Goal: Task Accomplishment & Management: Use online tool/utility

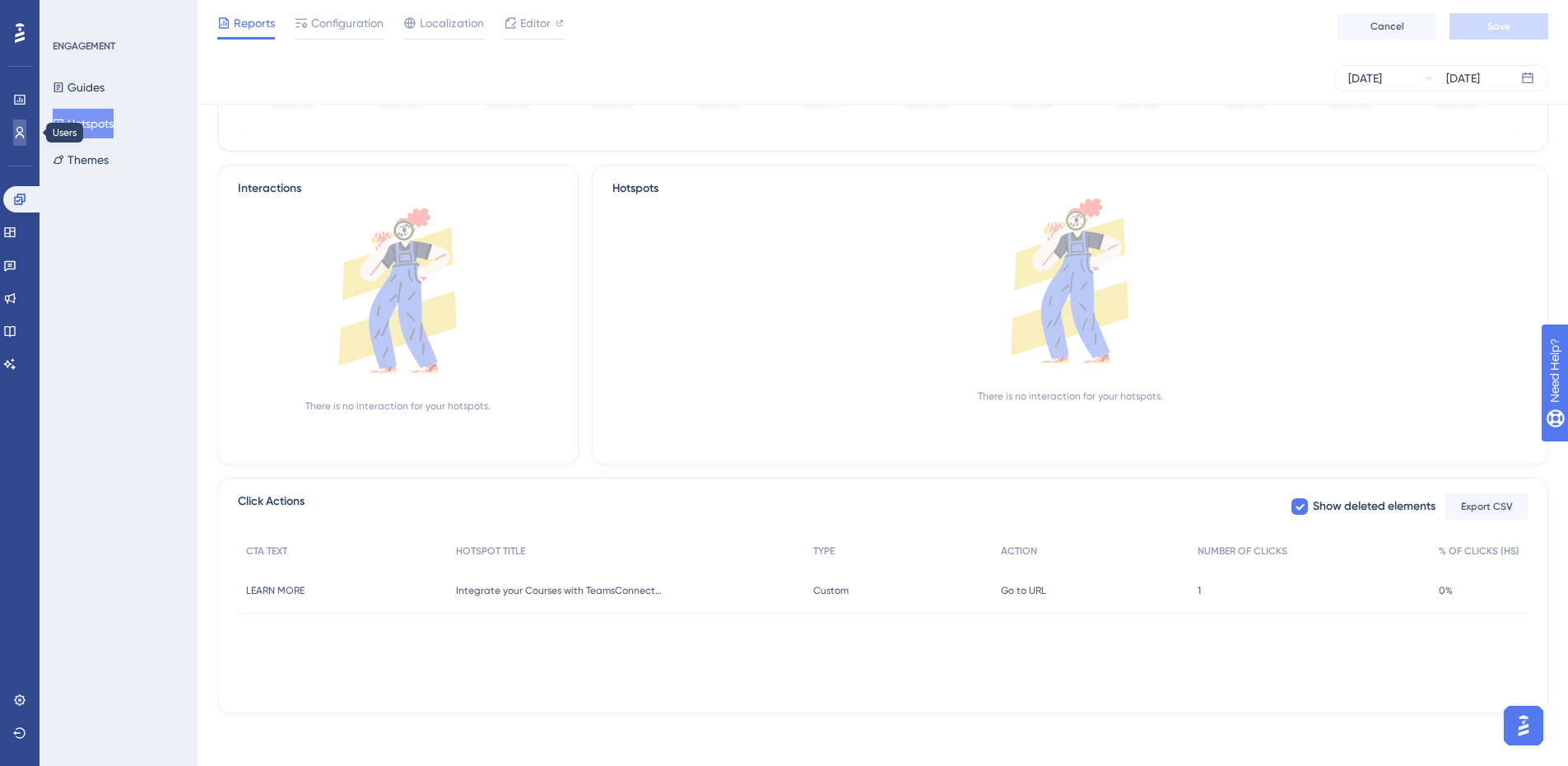
click at [13, 127] on link at bounding box center [20, 133] width 13 height 26
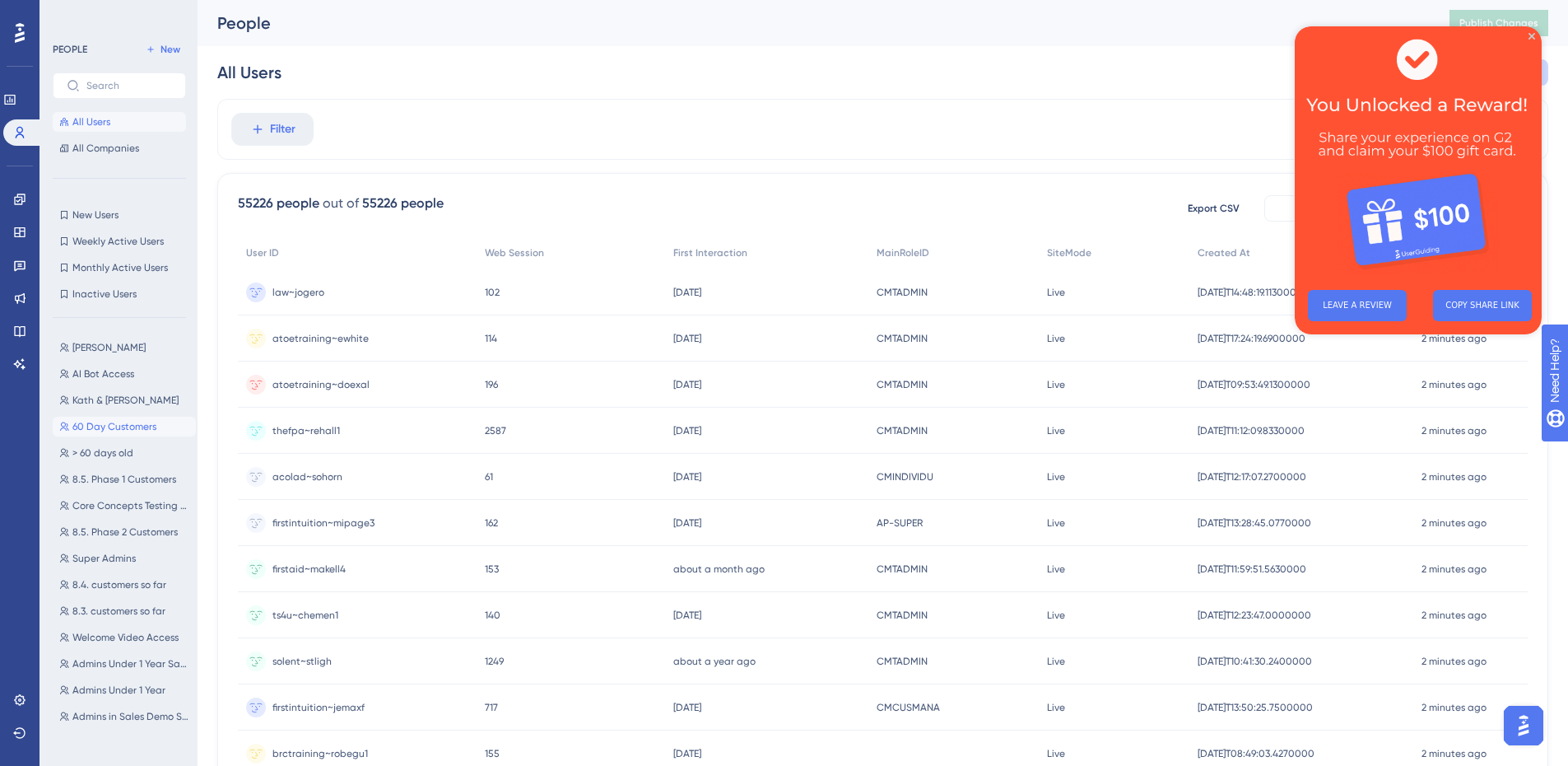
click at [120, 427] on span "60 Day Customers" at bounding box center [114, 427] width 84 height 13
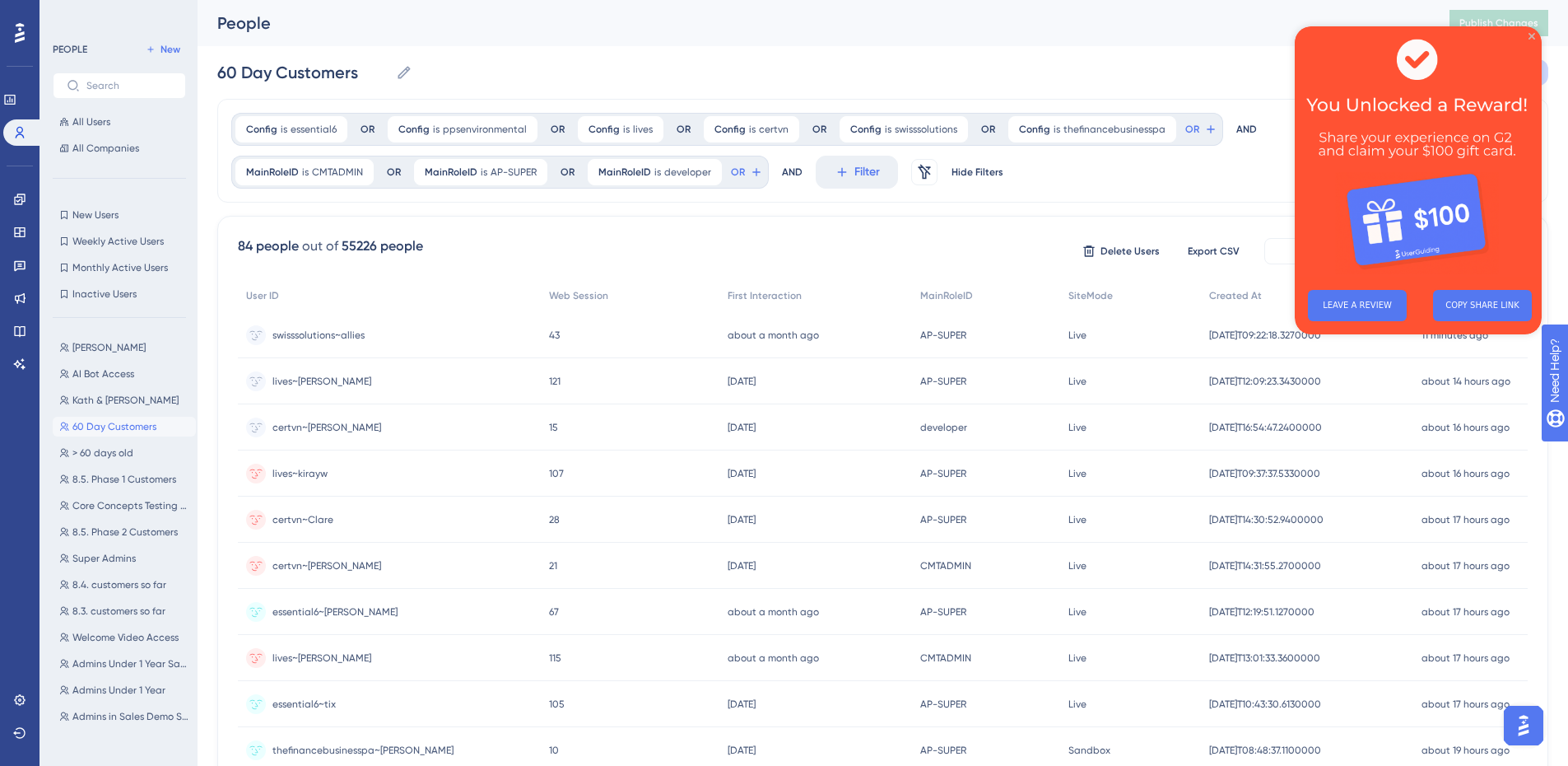
click at [1534, 36] on icon "Close Preview" at bounding box center [1532, 36] width 7 height 7
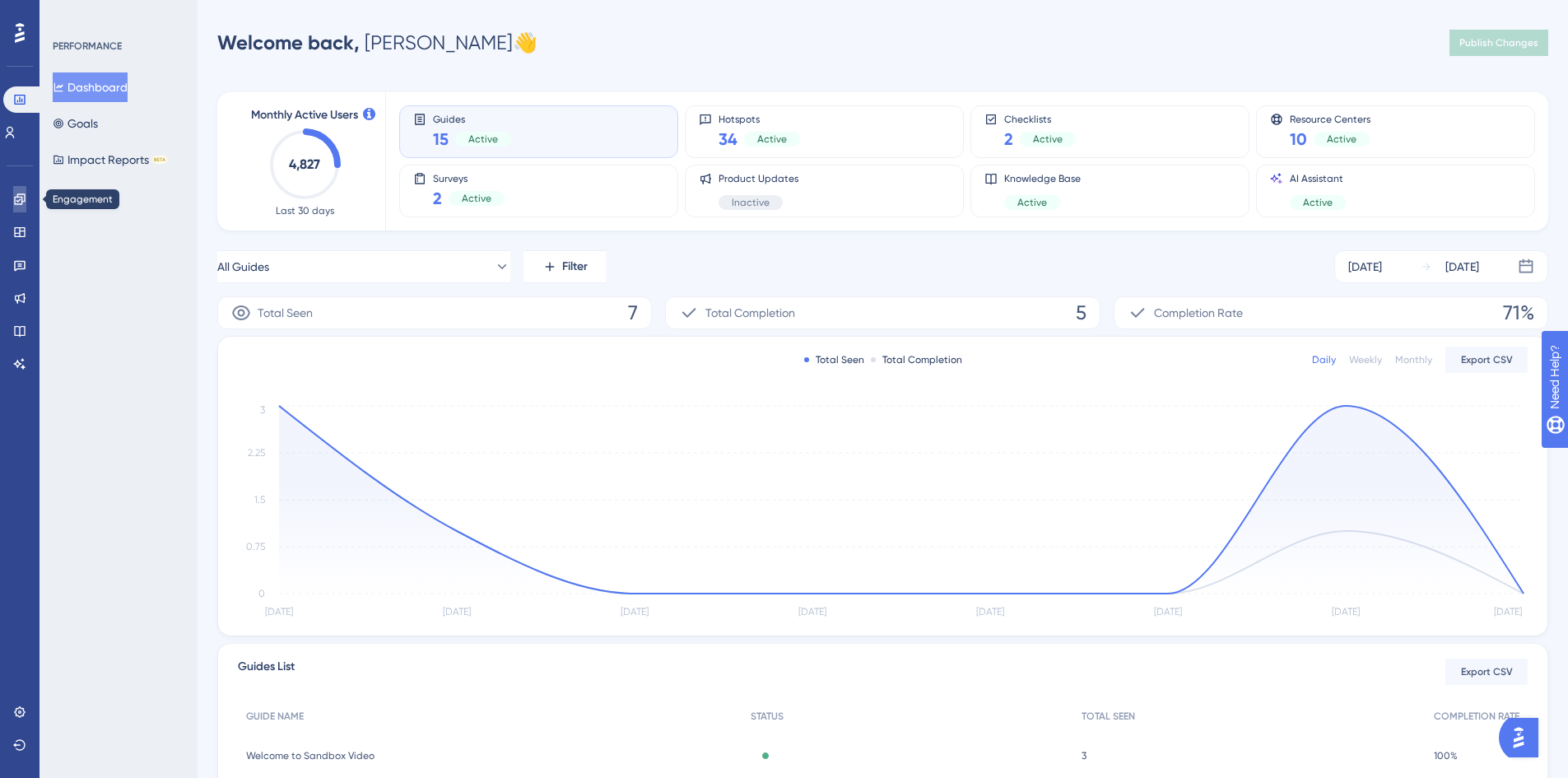
click at [13, 198] on link at bounding box center [20, 199] width 13 height 26
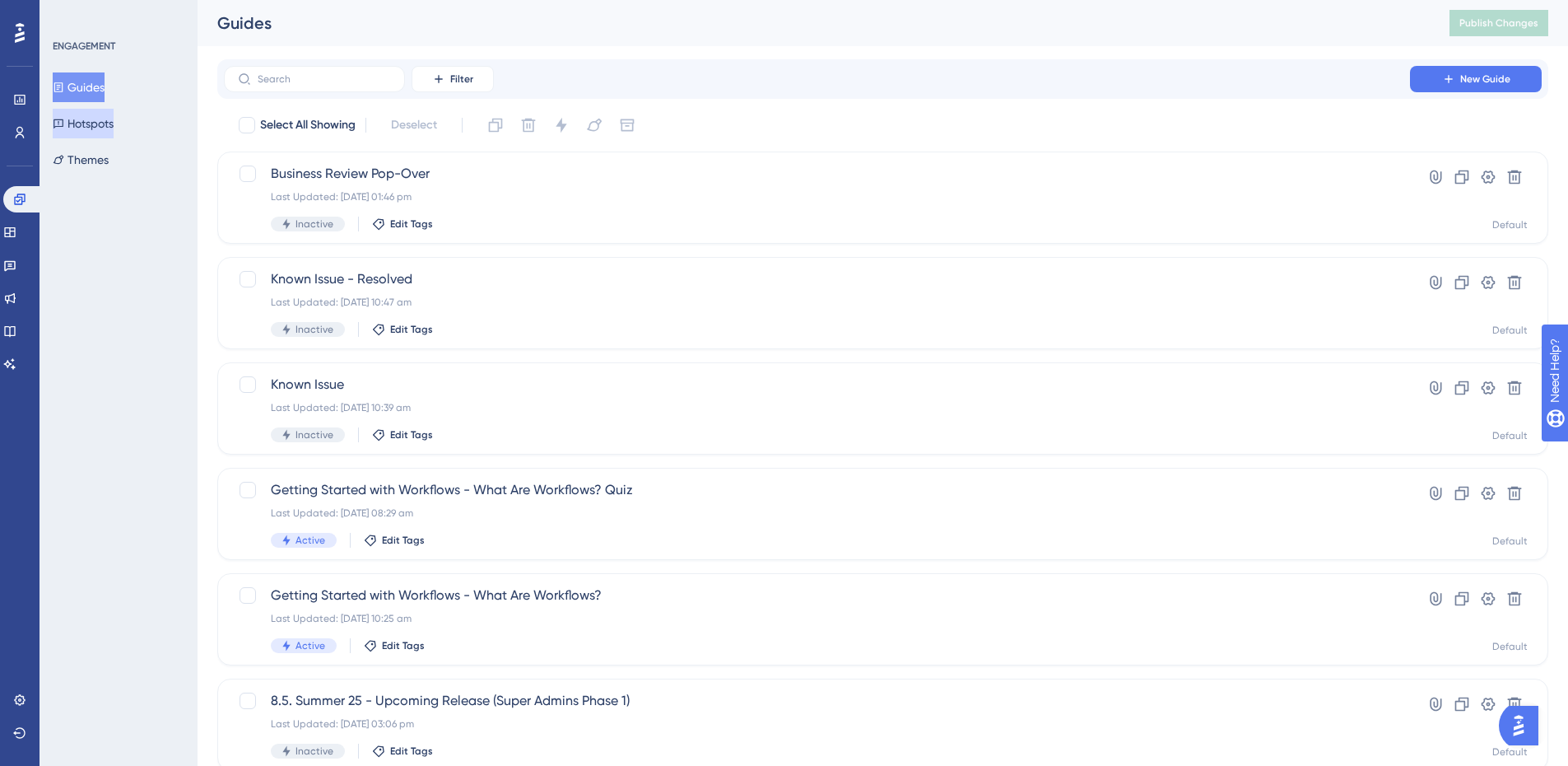
click at [109, 119] on button "Hotspots" at bounding box center [83, 124] width 61 height 30
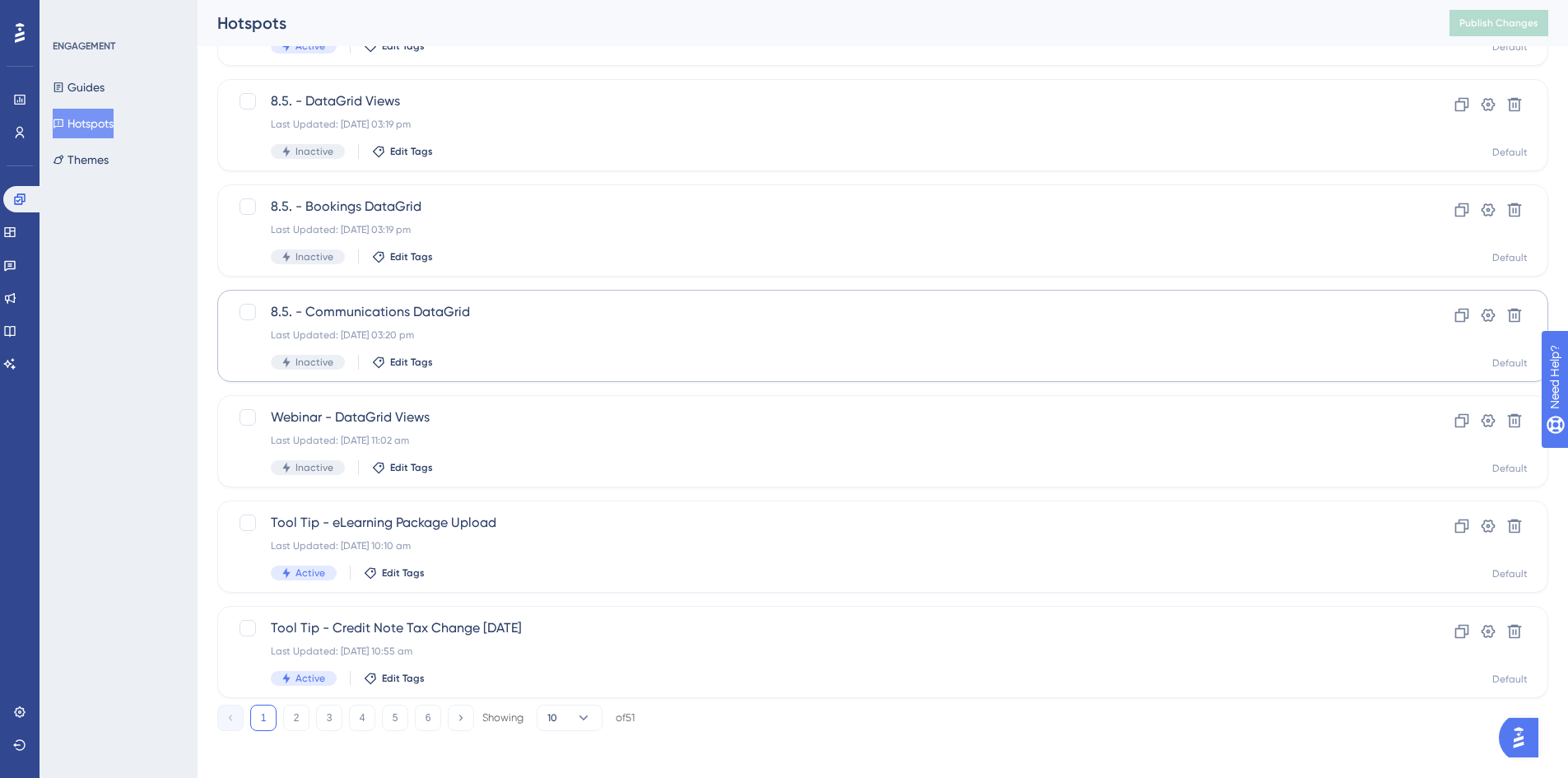
scroll to position [412, 0]
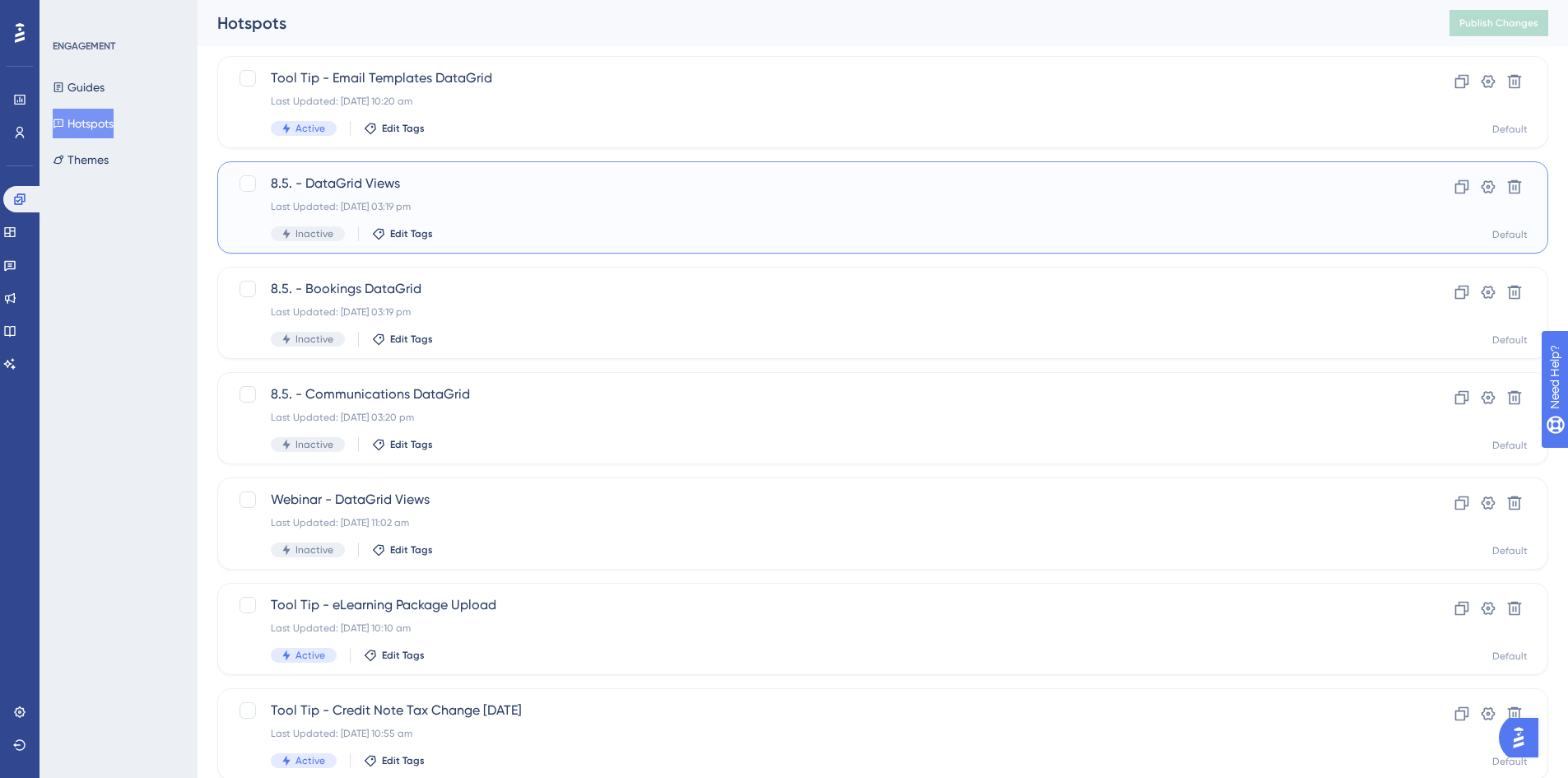
click at [701, 175] on span "8.5. - DataGrid Views" at bounding box center [817, 184] width 1092 height 20
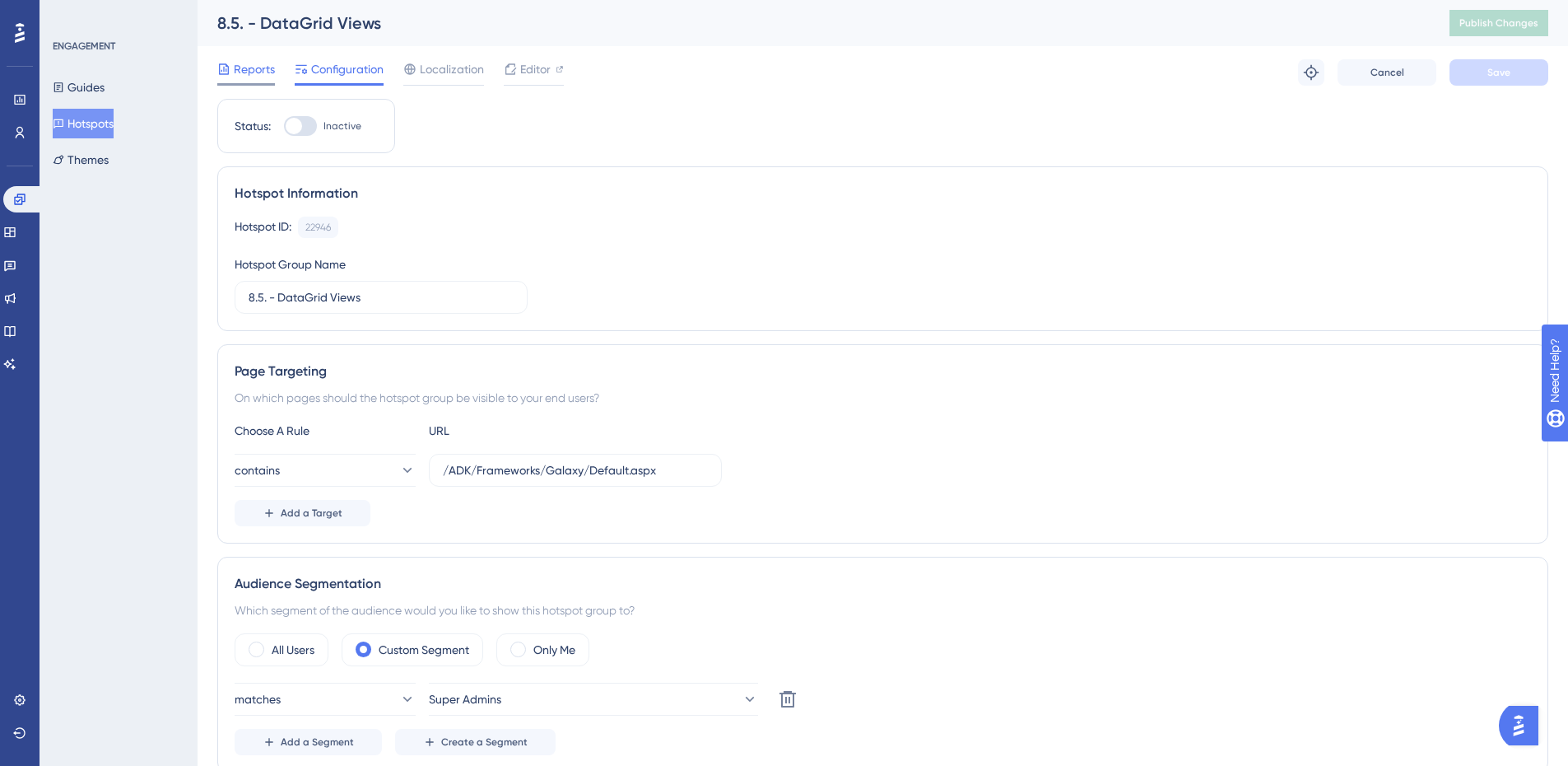
click at [224, 77] on div at bounding box center [224, 69] width 13 height 20
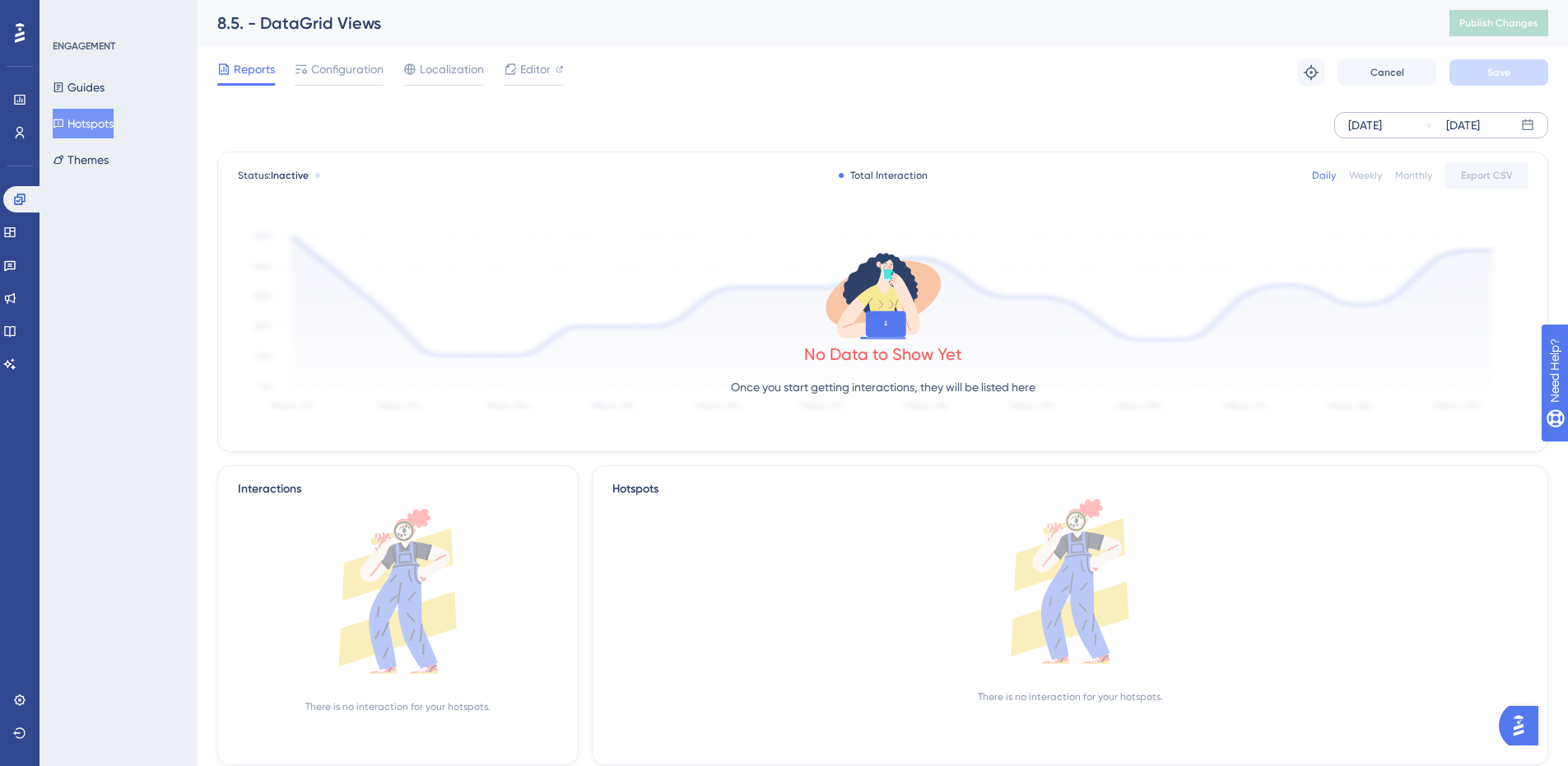
click at [1382, 121] on div "Sep 04 2025" at bounding box center [1365, 125] width 34 height 20
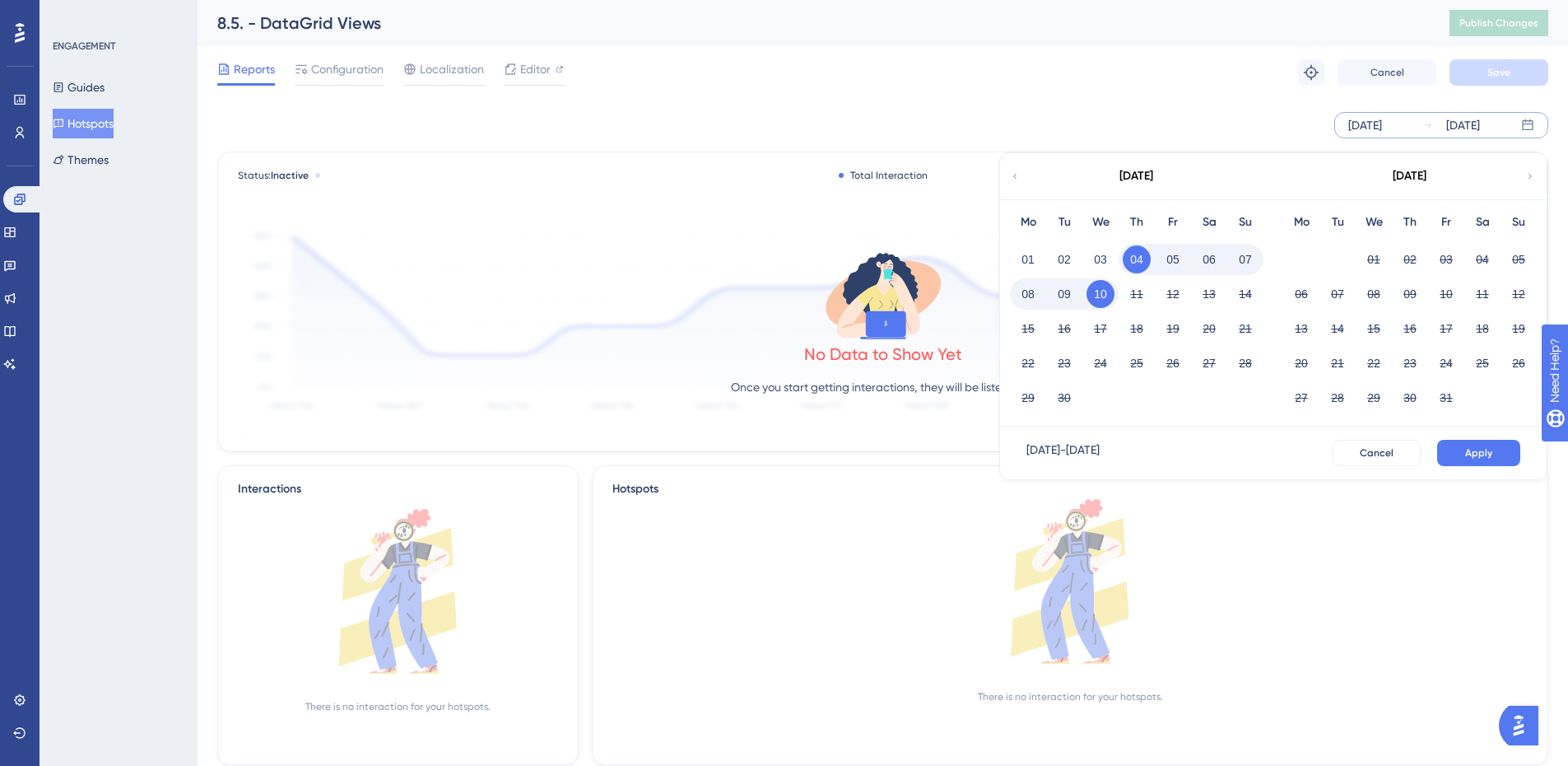
click at [1019, 178] on icon at bounding box center [1015, 176] width 10 height 15
click at [1057, 257] on button "01" at bounding box center [1064, 259] width 28 height 28
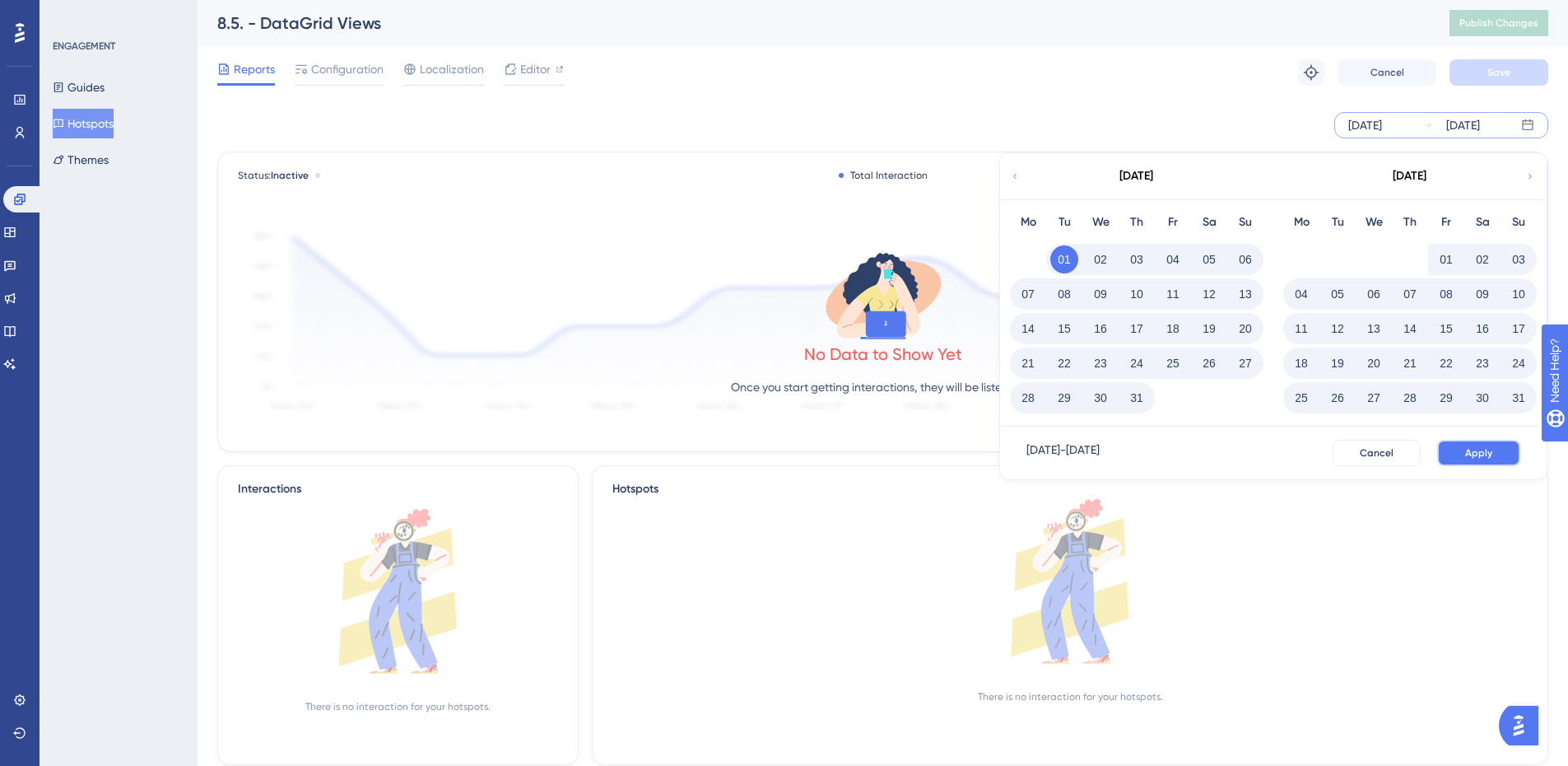
click at [1469, 457] on span "Apply" at bounding box center [1478, 453] width 27 height 13
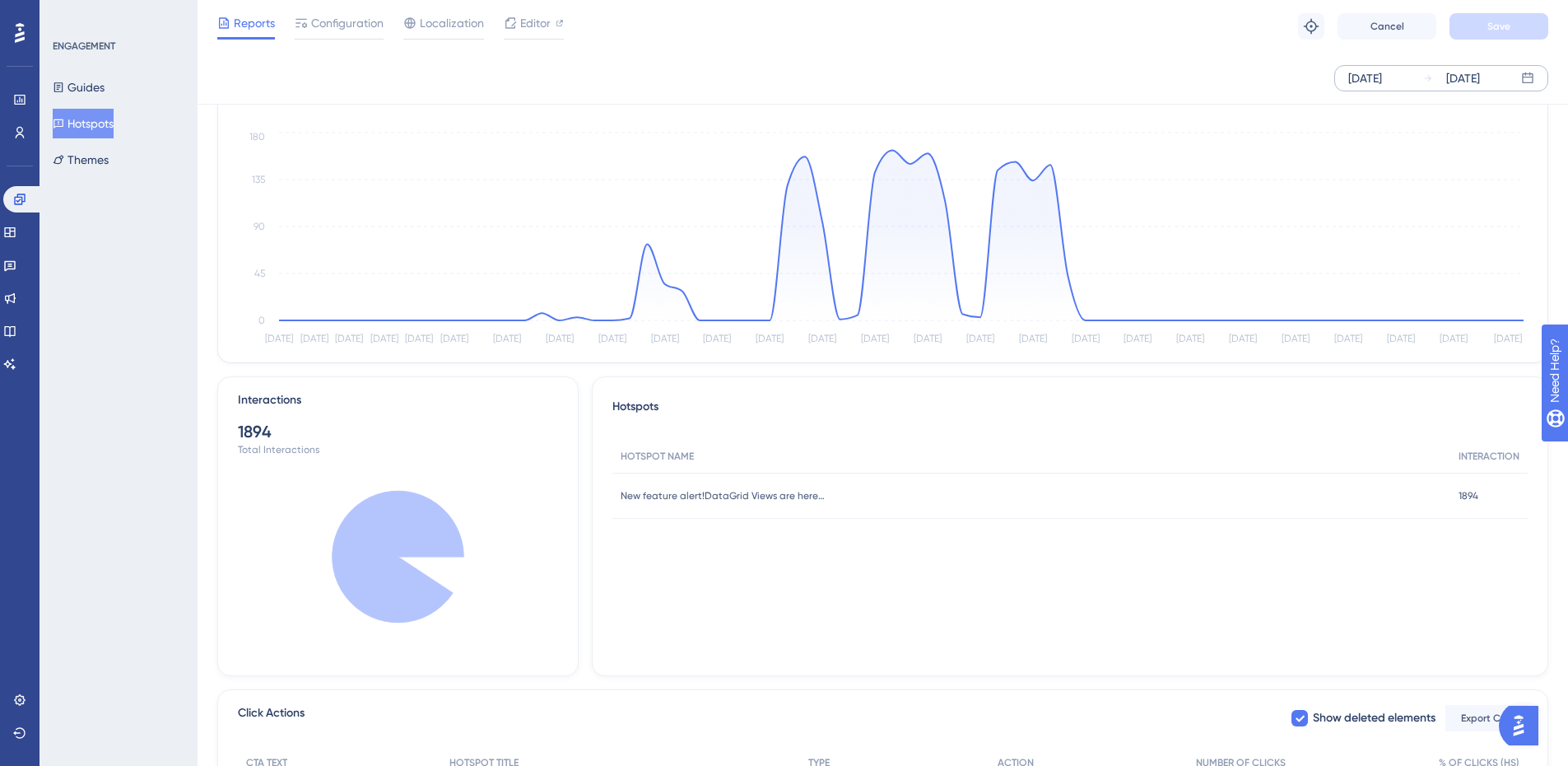
scroll to position [294, 0]
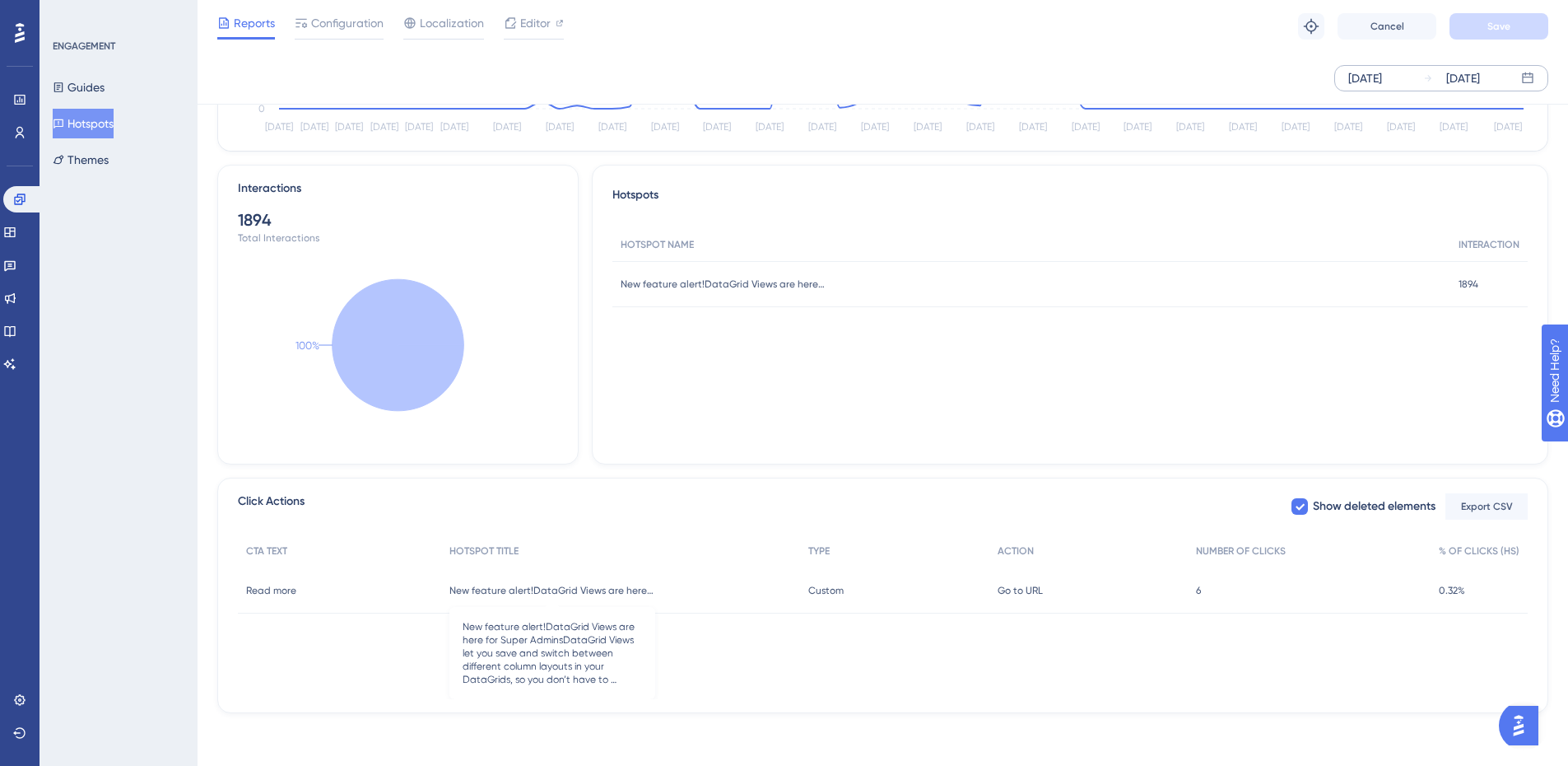
click at [576, 591] on span "New feature alert!DataGrid Views are here for Super AdminsDataGrid Views let yo…" at bounding box center [553, 591] width 206 height 13
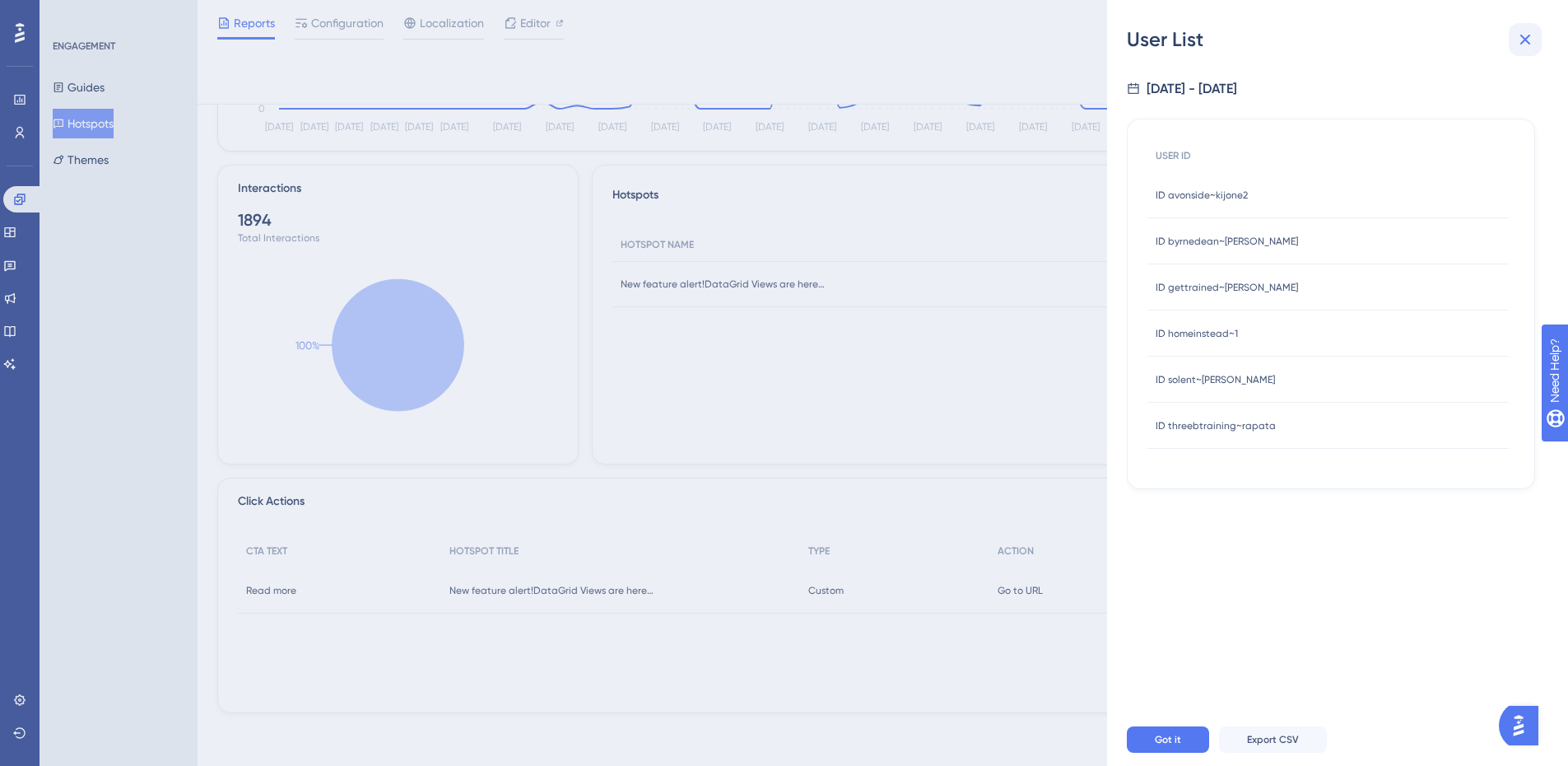
click at [1533, 28] on button at bounding box center [1525, 40] width 33 height 33
